Goal: Download file/media

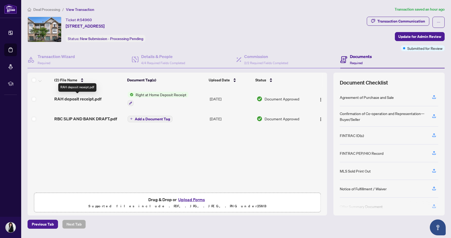
click at [79, 98] on span "RAH deposit receipt.pdf" at bounding box center [77, 99] width 47 height 6
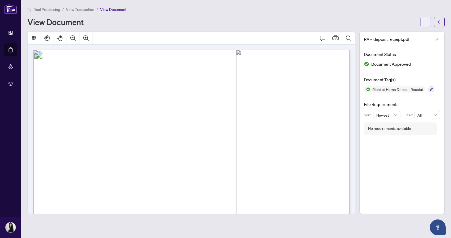
click at [423, 24] on button "button" at bounding box center [425, 22] width 11 height 11
click at [403, 33] on span "Download" at bounding box center [407, 33] width 40 height 6
click at [439, 23] on icon "arrow-left" at bounding box center [440, 22] width 4 height 4
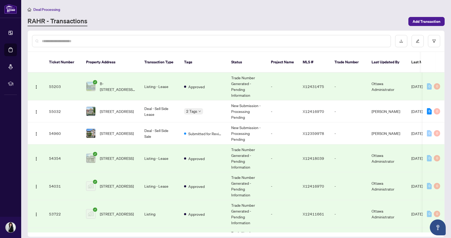
click at [243, 20] on div "RAHR - Transactions" at bounding box center [217, 22] width 378 height 10
